Goal: Task Accomplishment & Management: Manage account settings

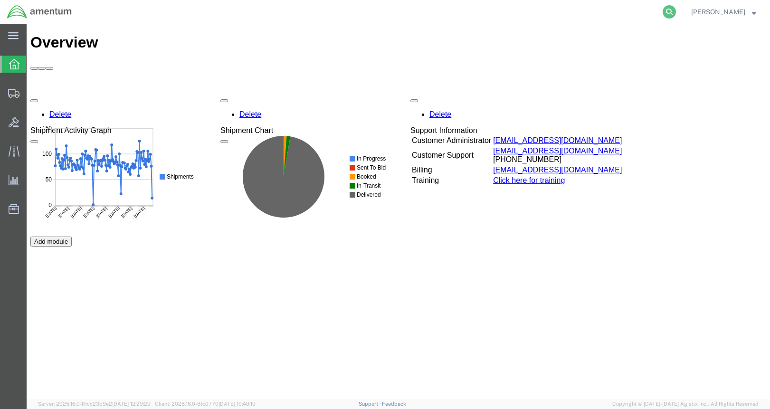
click at [672, 12] on icon at bounding box center [669, 11] width 13 height 13
paste input "56469122"
type input "56469122"
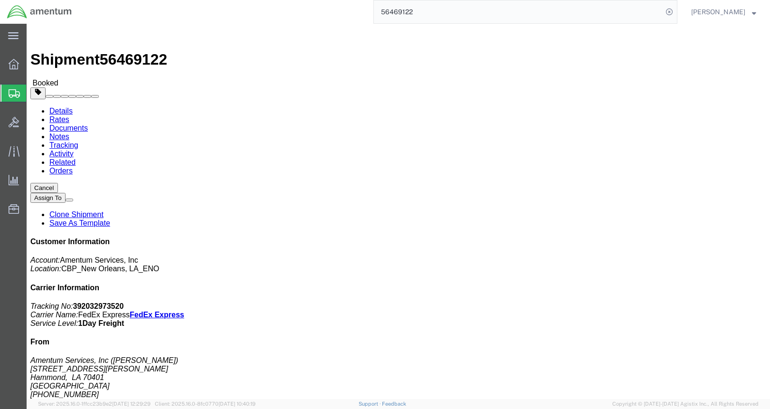
click div
click span "button"
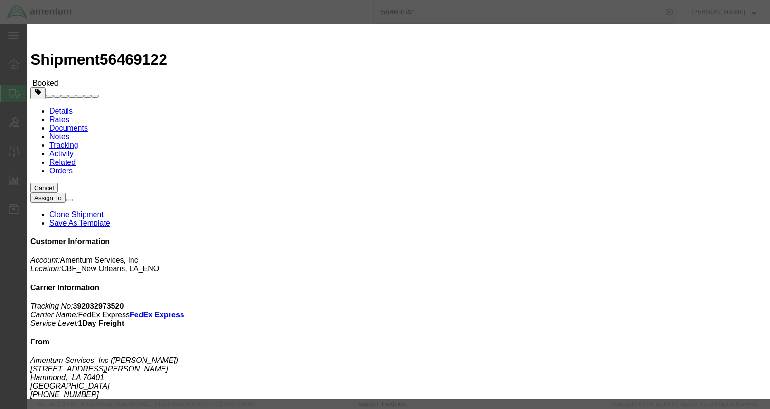
click div "[DATE] 1:00 PM"
drag, startPoint x: 182, startPoint y: 265, endPoint x: 141, endPoint y: 266, distance: 41.3
click input "1:00 PM"
drag, startPoint x: 188, startPoint y: 263, endPoint x: 149, endPoint y: 264, distance: 39.0
click div "1:00 PM"
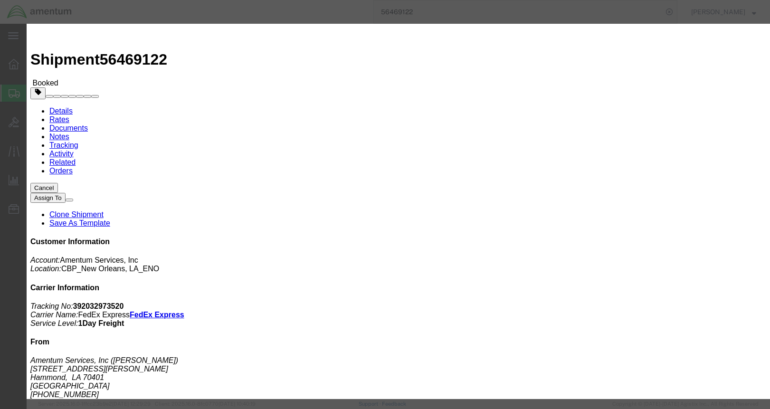
type input "8:30am"
click button "Apply"
click div "Aug 13 2025 9:30 AM"
type input "M"
type input "12:00 PM"
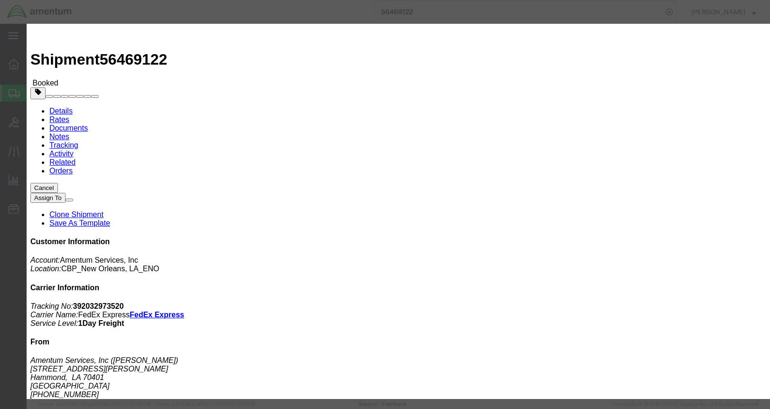
click button "Apply"
click button "Save"
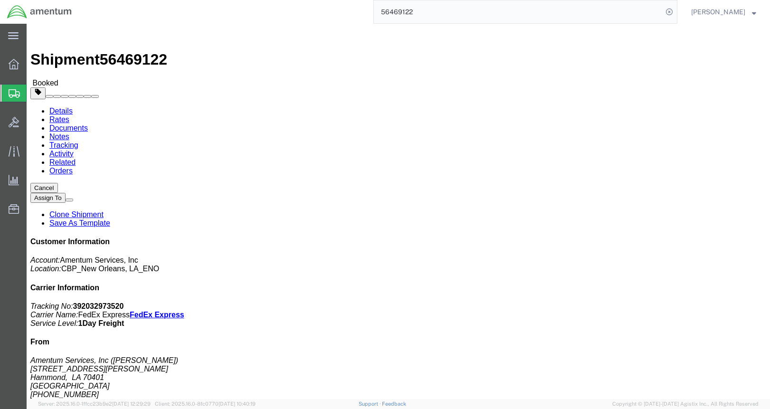
click button "Close"
click div
drag, startPoint x: 403, startPoint y: 229, endPoint x: 386, endPoint y: 231, distance: 17.2
click div "Leg 1 - Less than Truckload"
drag, startPoint x: 386, startPoint y: 231, endPoint x: 371, endPoint y: 218, distance: 19.9
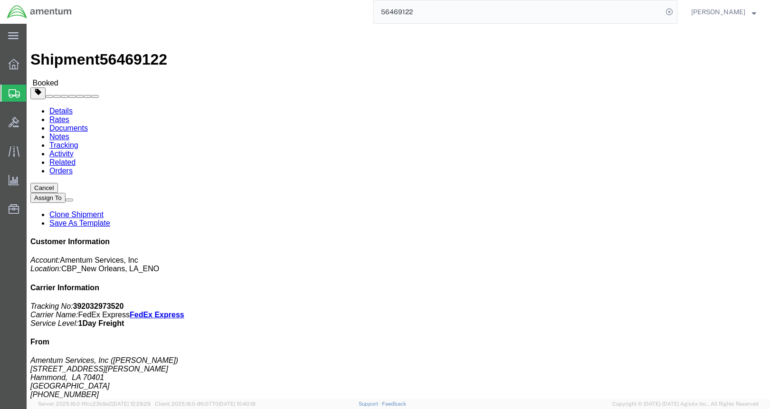
click div "Leg 1 - Less than Truckload"
click div
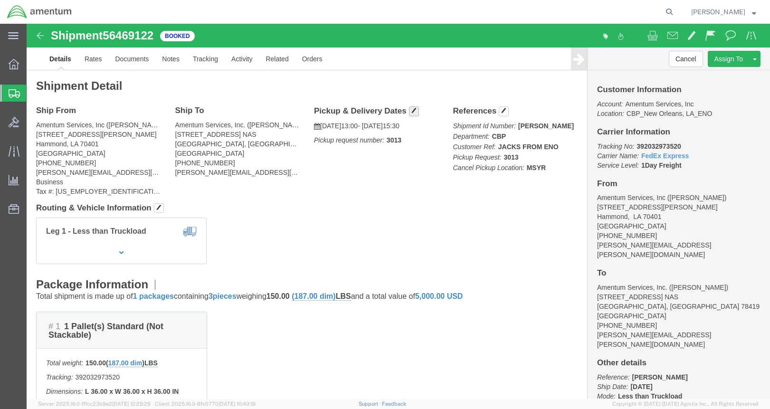
click h4 "Pickup & Delivery Dates Edit date and time"
click div
click link "Clone Shipment"
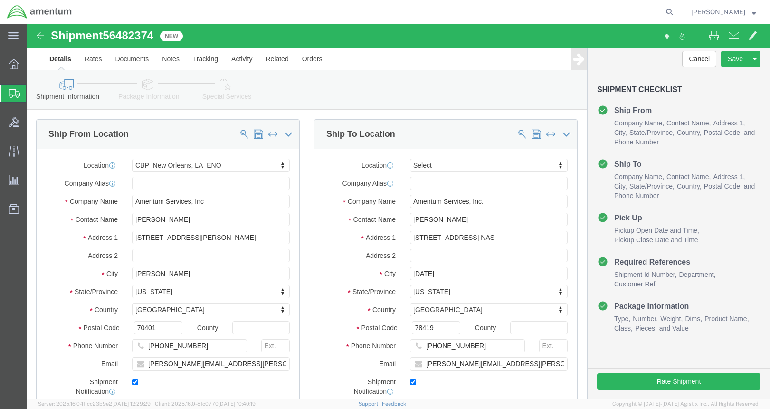
select select "49932"
select select
click icon
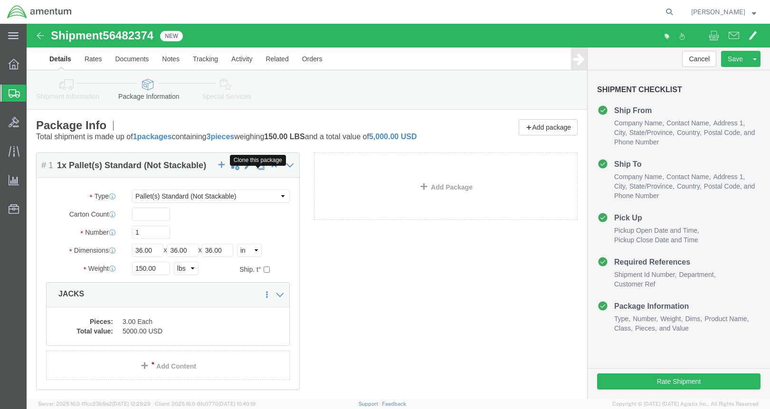
click span "button"
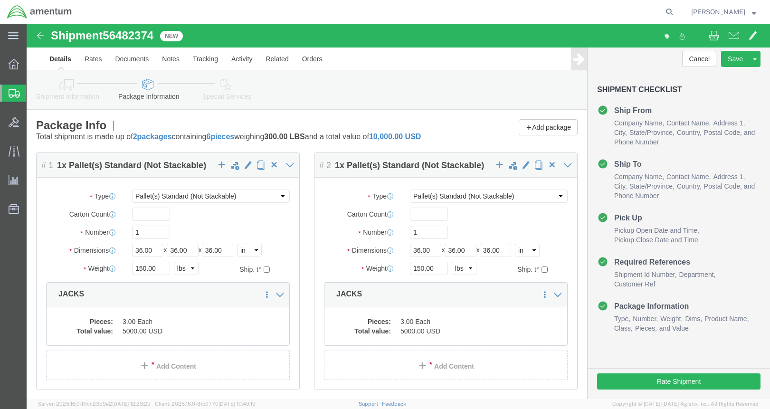
select select "PSNS"
click button "Rate Shipment"
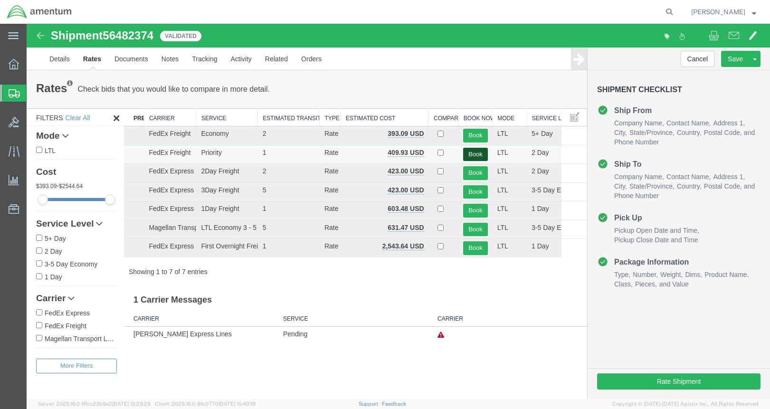
click at [474, 154] on button "Book" at bounding box center [475, 155] width 24 height 14
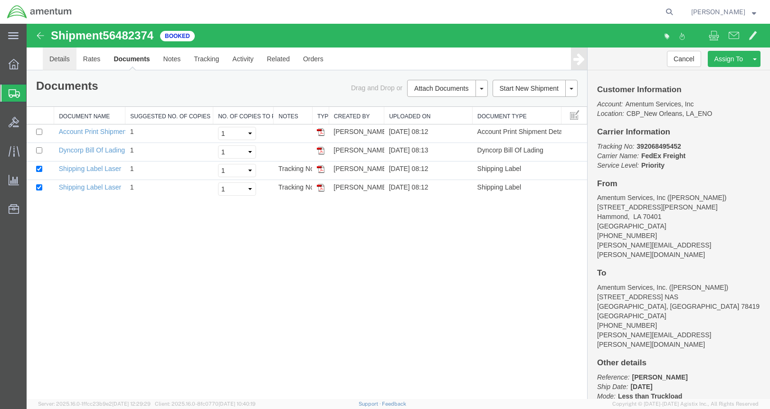
click at [50, 65] on link "Details" at bounding box center [60, 58] width 34 height 23
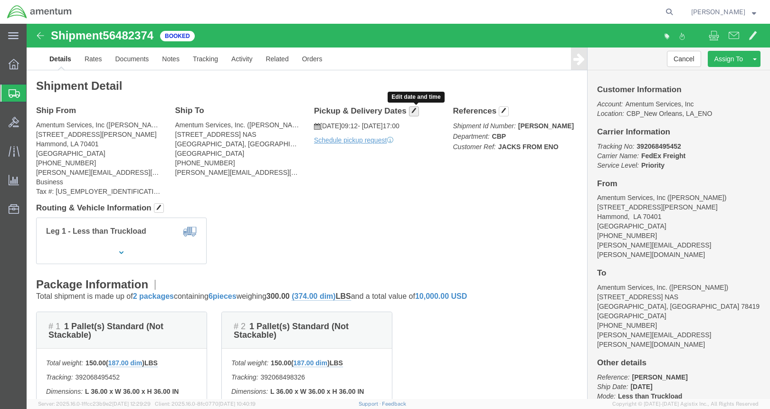
click h4 "Pickup & Delivery Dates Edit date and time"
click div
click div "Edit date and time"
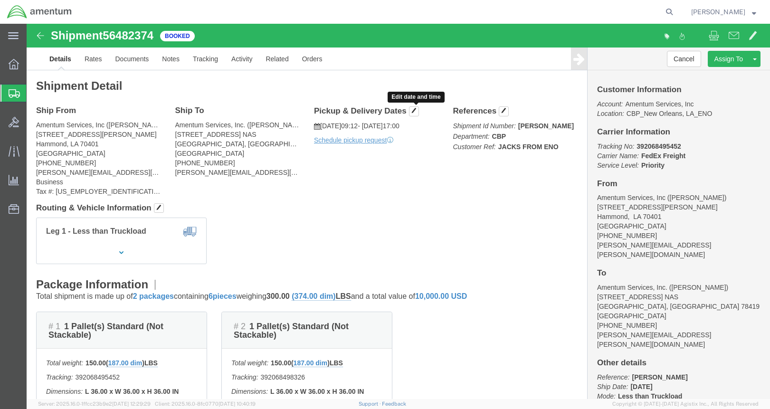
click div "Edit date and time"
click h4 "Pickup & Delivery Dates Edit date and time"
click link "Rates"
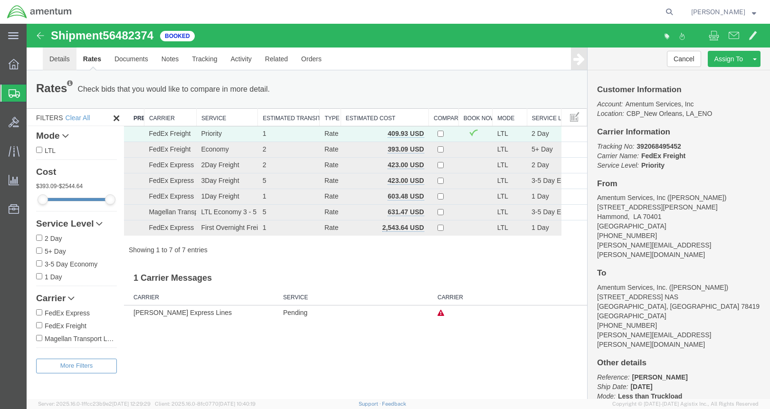
click at [58, 57] on link "Details" at bounding box center [60, 58] width 34 height 23
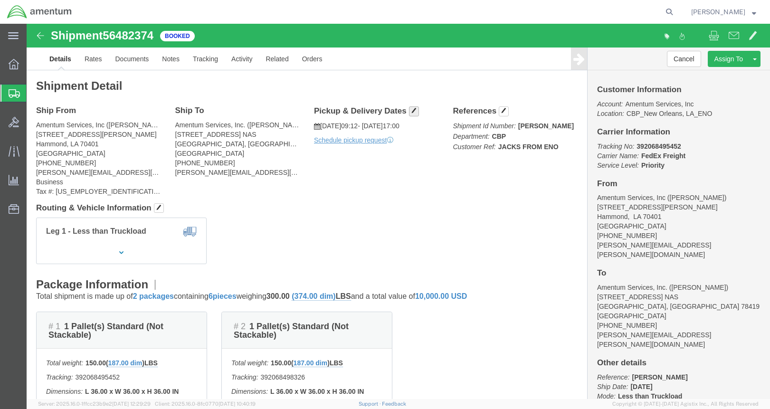
click div "Edit date and time"
click link "Schedule pickup request"
click link "Documents"
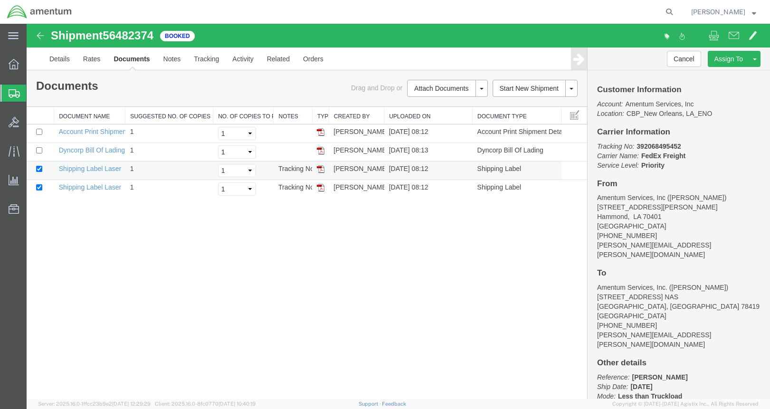
click at [321, 170] on img at bounding box center [321, 169] width 8 height 8
click at [319, 186] on img at bounding box center [321, 188] width 8 height 8
click at [320, 150] on img at bounding box center [321, 151] width 8 height 8
